Goal: Find specific page/section: Find specific page/section

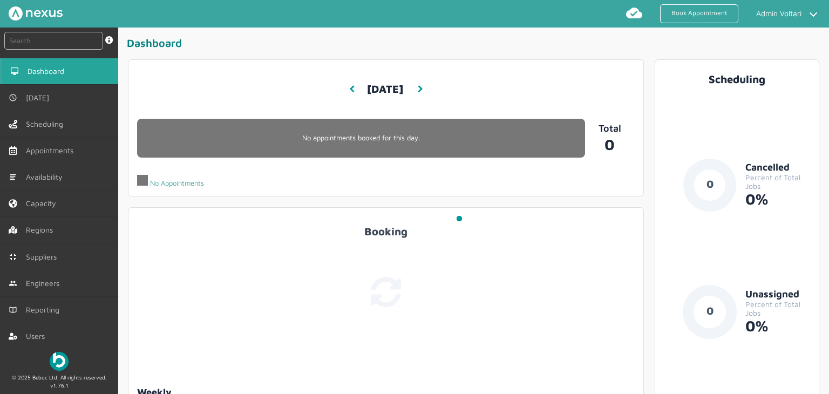
scroll to position [58, 0]
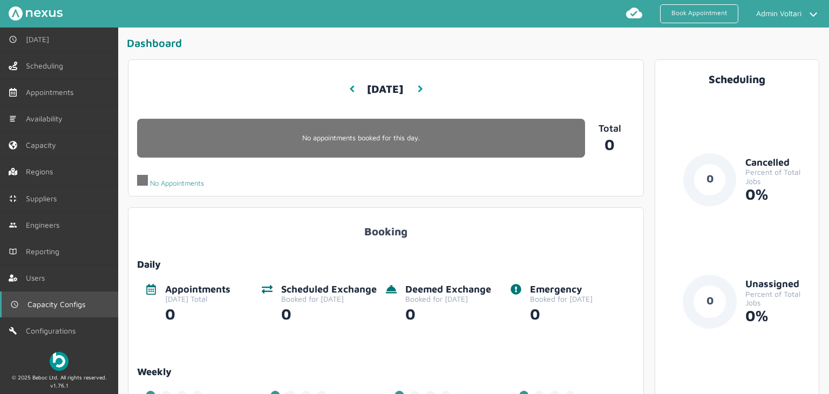
click at [40, 312] on link "Capacity Configs" at bounding box center [59, 305] width 118 height 26
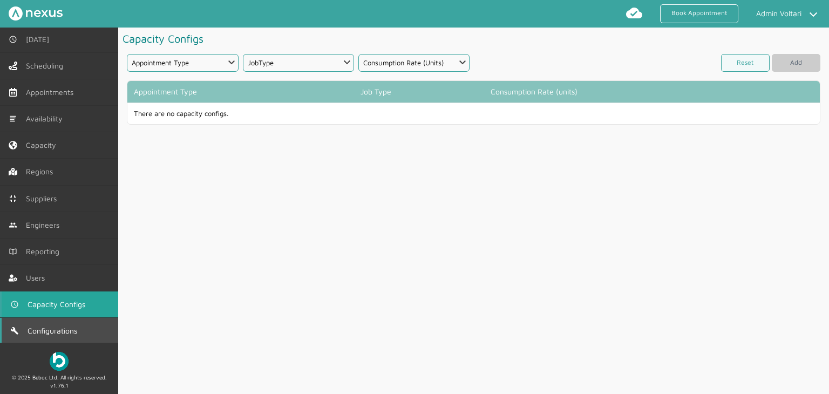
click at [42, 333] on span "Configurations" at bounding box center [55, 331] width 54 height 9
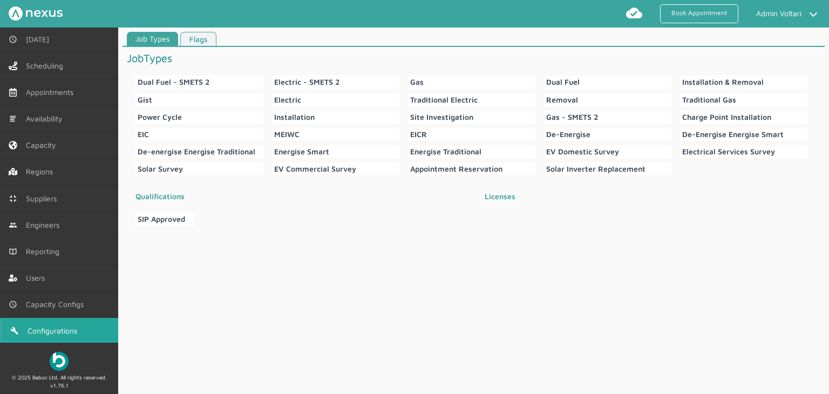
click at [206, 40] on link "Flags" at bounding box center [198, 39] width 36 height 15
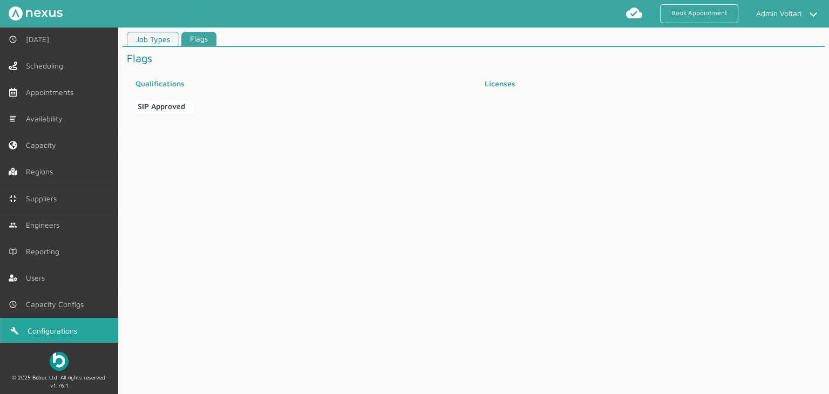
click at [308, 37] on div "Job Types Flags" at bounding box center [474, 40] width 702 height 16
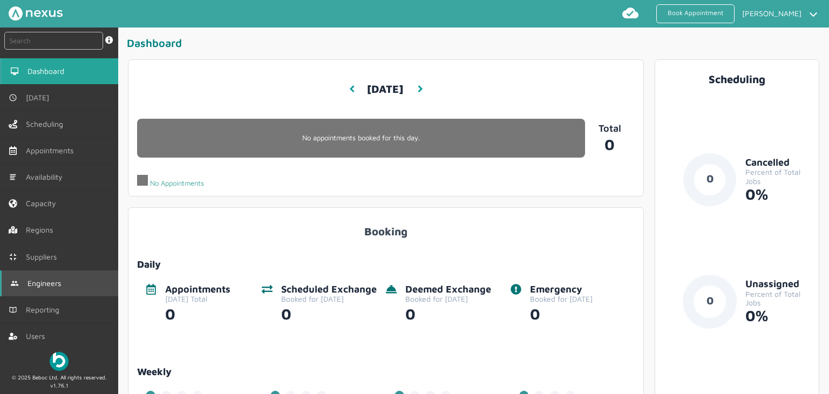
scroll to position [58, 0]
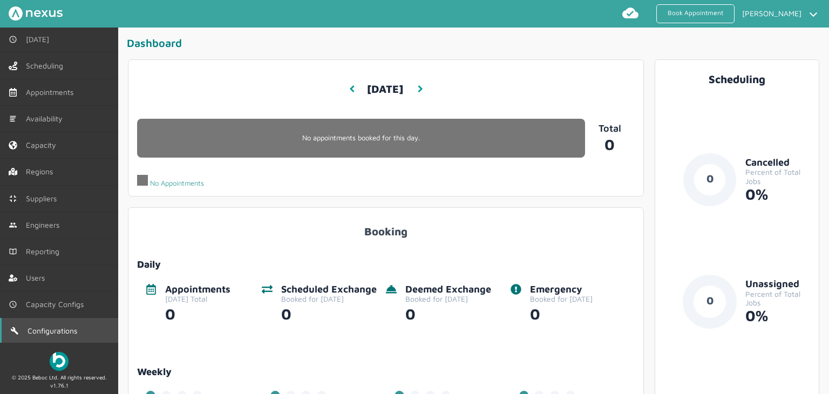
click at [48, 327] on span "Configurations" at bounding box center [55, 331] width 54 height 9
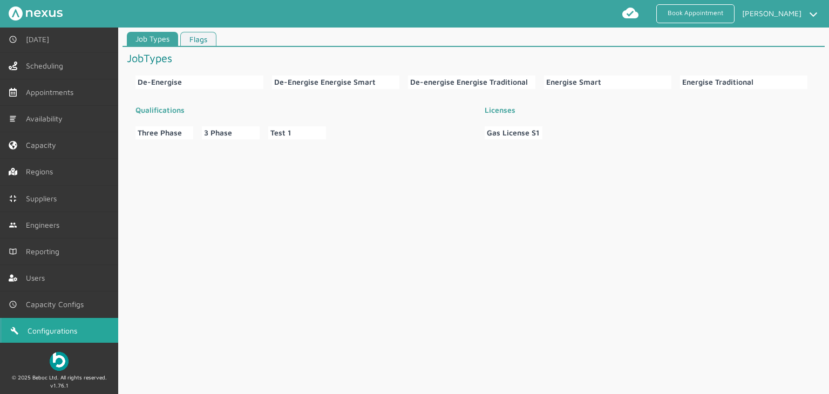
click at [191, 35] on link "Flags" at bounding box center [198, 39] width 36 height 15
